Goal: Transaction & Acquisition: Subscribe to service/newsletter

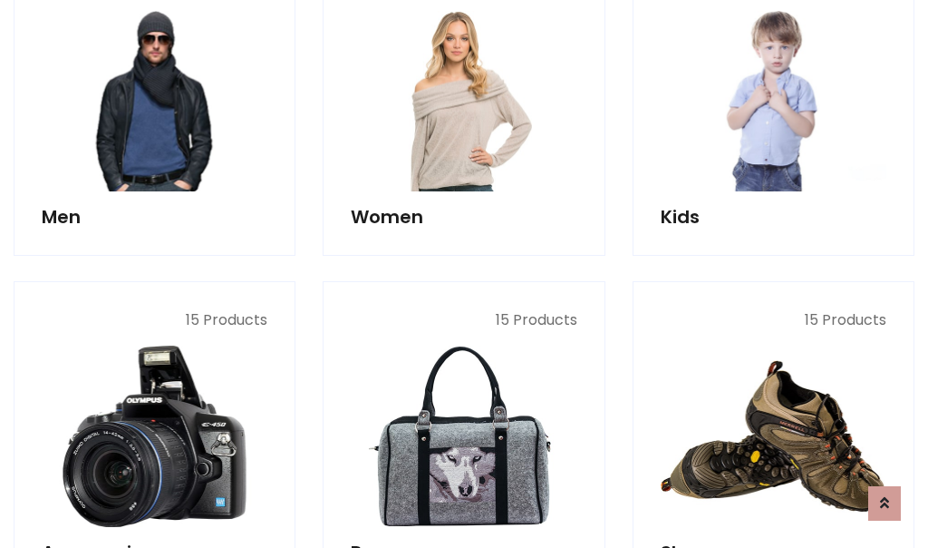
scroll to position [1316, 0]
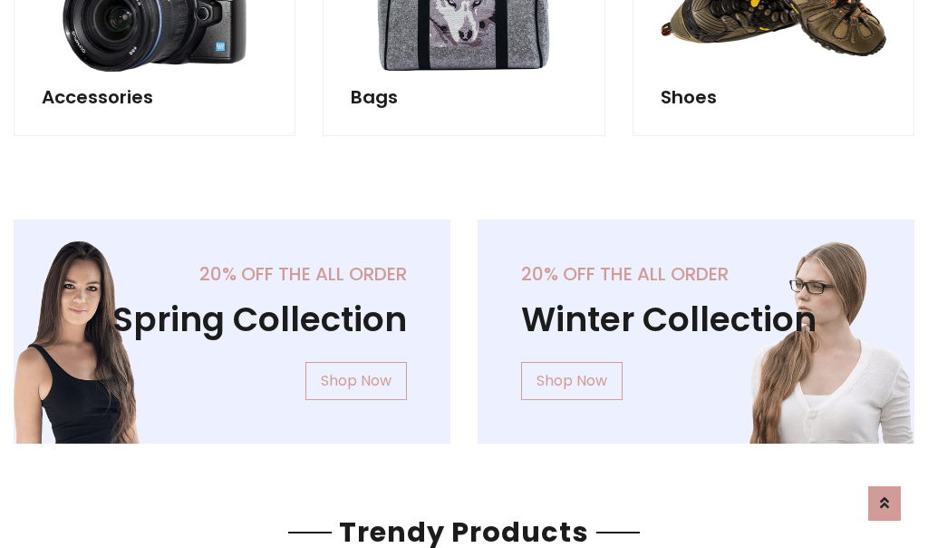
click at [464, 324] on div "20% off the all order Winter Collection Shop Now" at bounding box center [696, 345] width 464 height 253
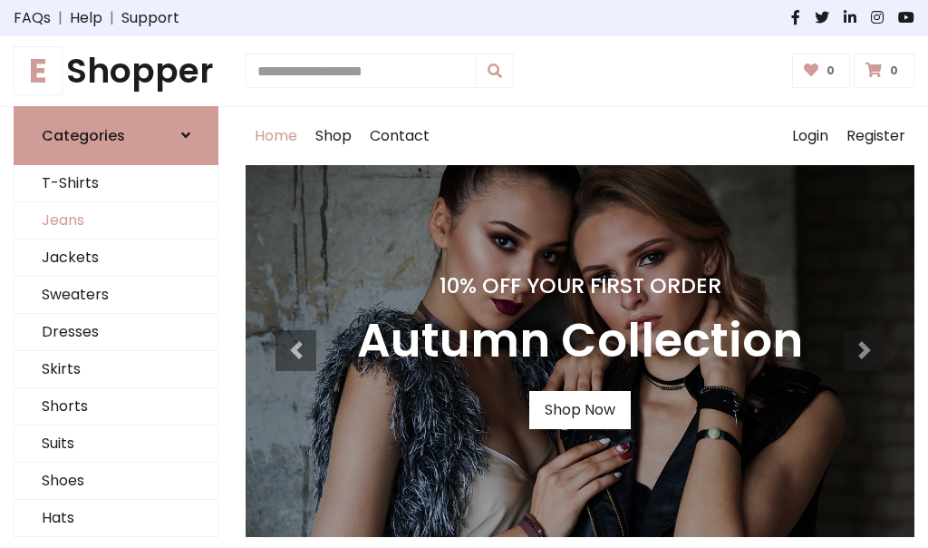
click at [116, 220] on link "Jeans" at bounding box center [116, 220] width 203 height 37
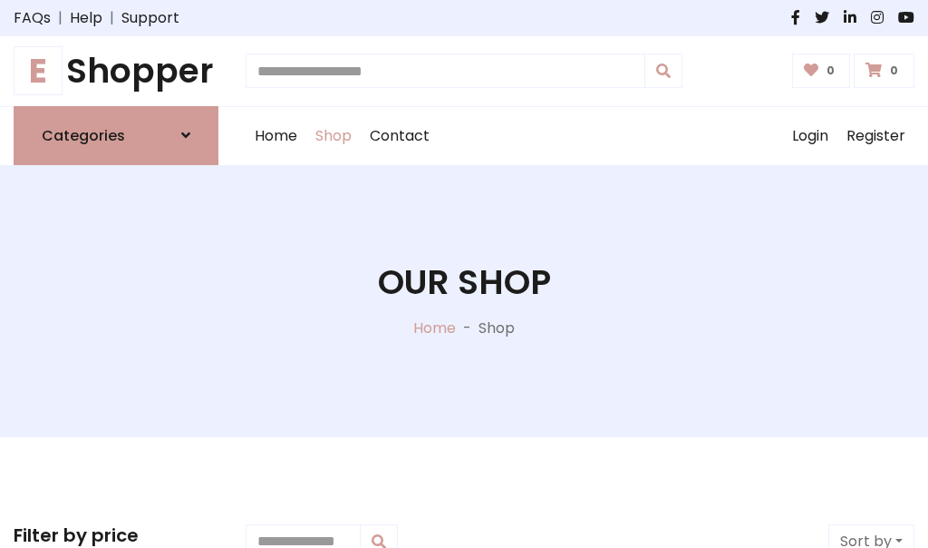
scroll to position [572, 0]
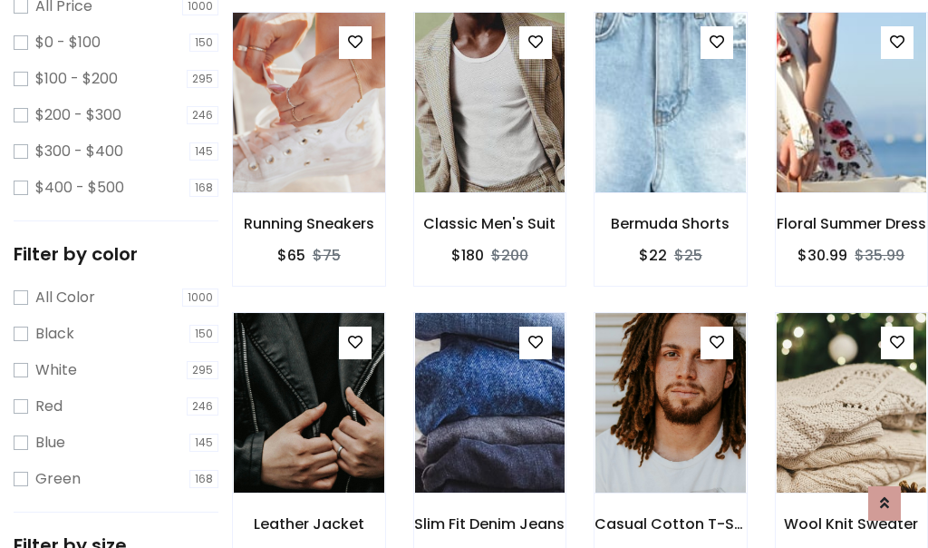
click at [308, 141] on img at bounding box center [309, 102] width 180 height 435
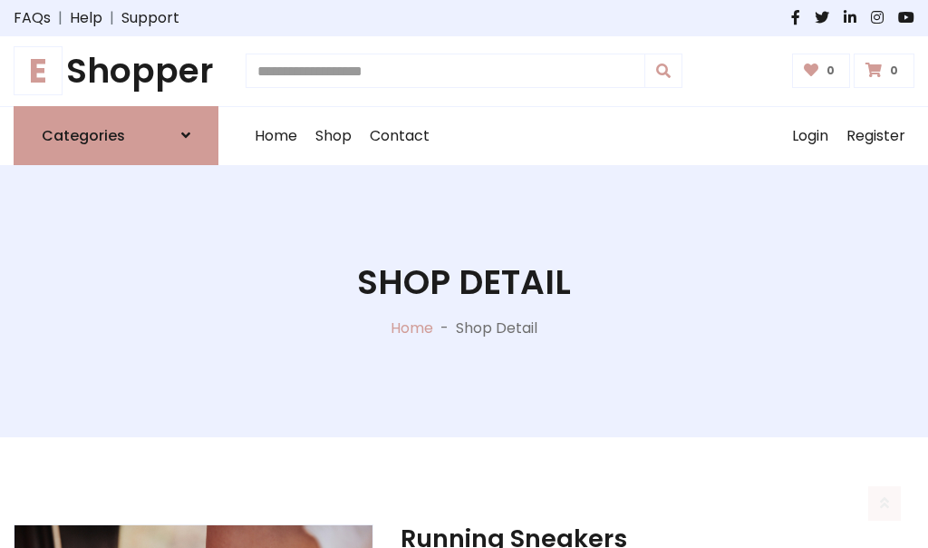
scroll to position [195, 0]
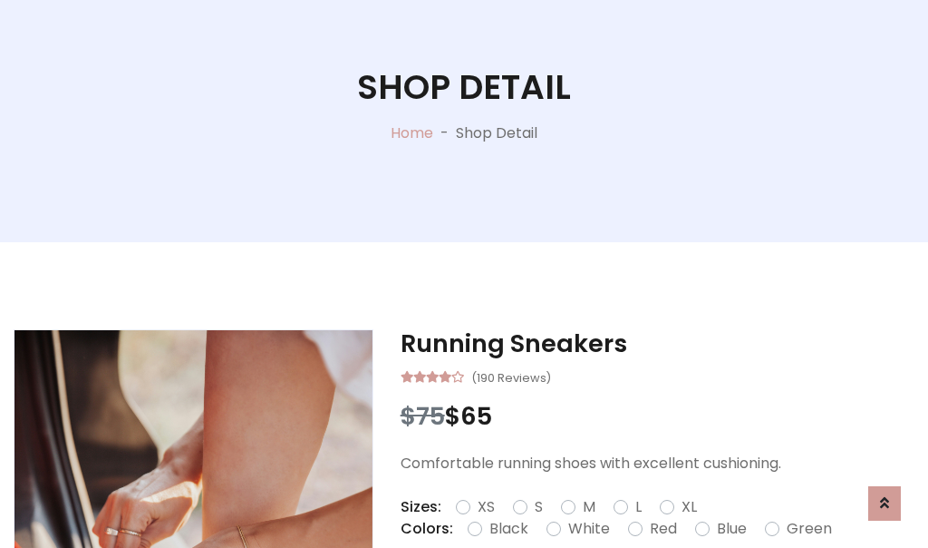
click at [661, 529] on label "Red" at bounding box center [663, 529] width 27 height 22
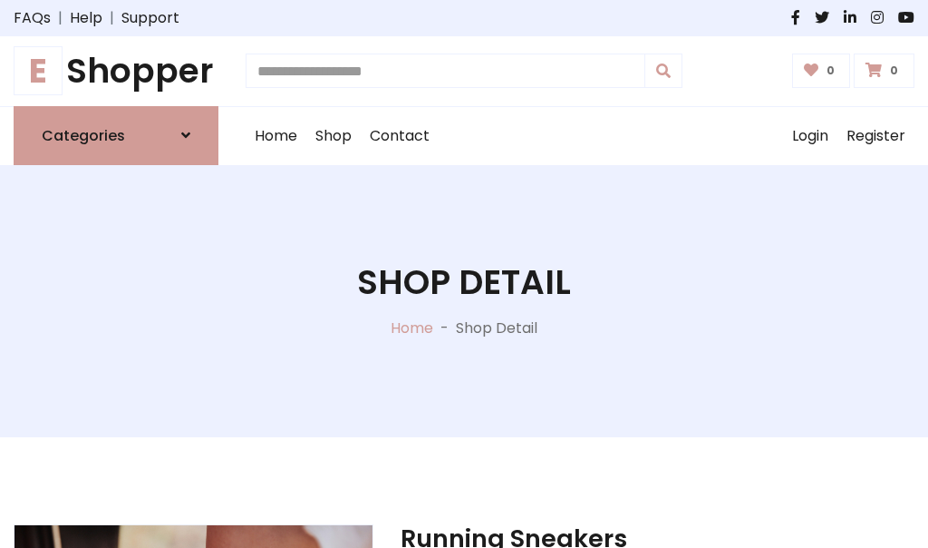
scroll to position [195, 0]
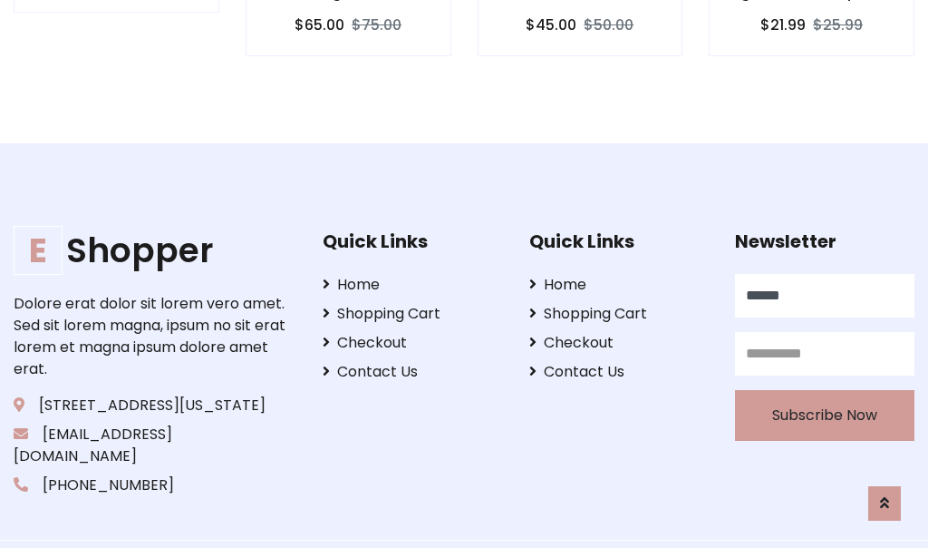
type input "******"
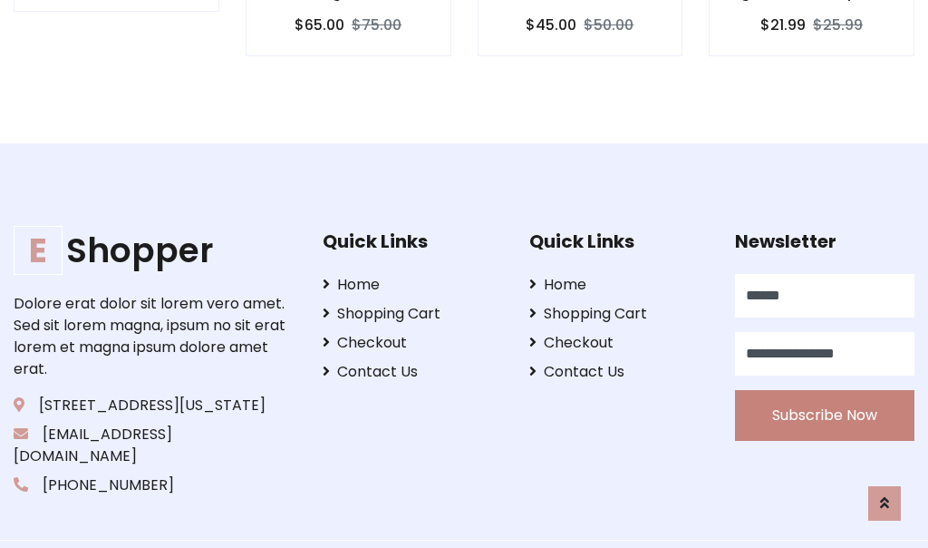
type input "**********"
click at [825, 393] on button "Subscribe Now" at bounding box center [825, 415] width 180 height 51
